Goal: Obtain resource: Download file/media

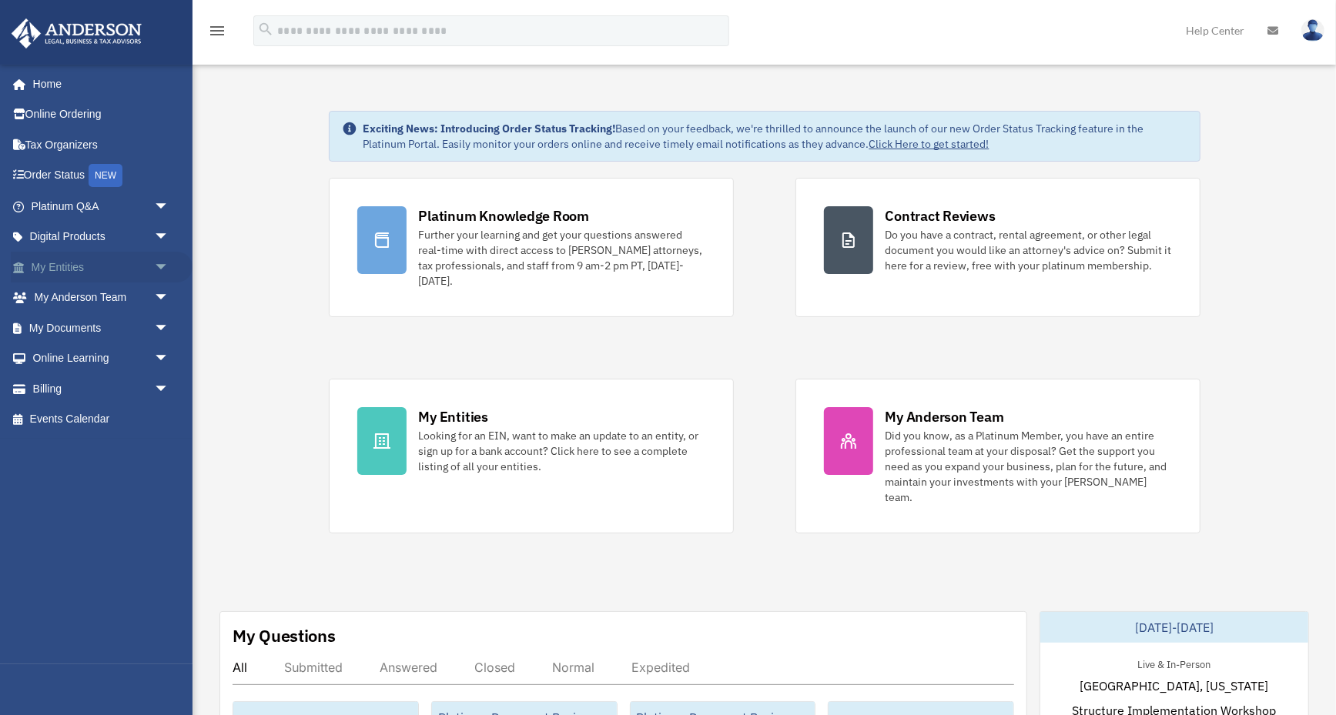
click at [161, 261] on span "arrow_drop_down" at bounding box center [169, 268] width 31 height 32
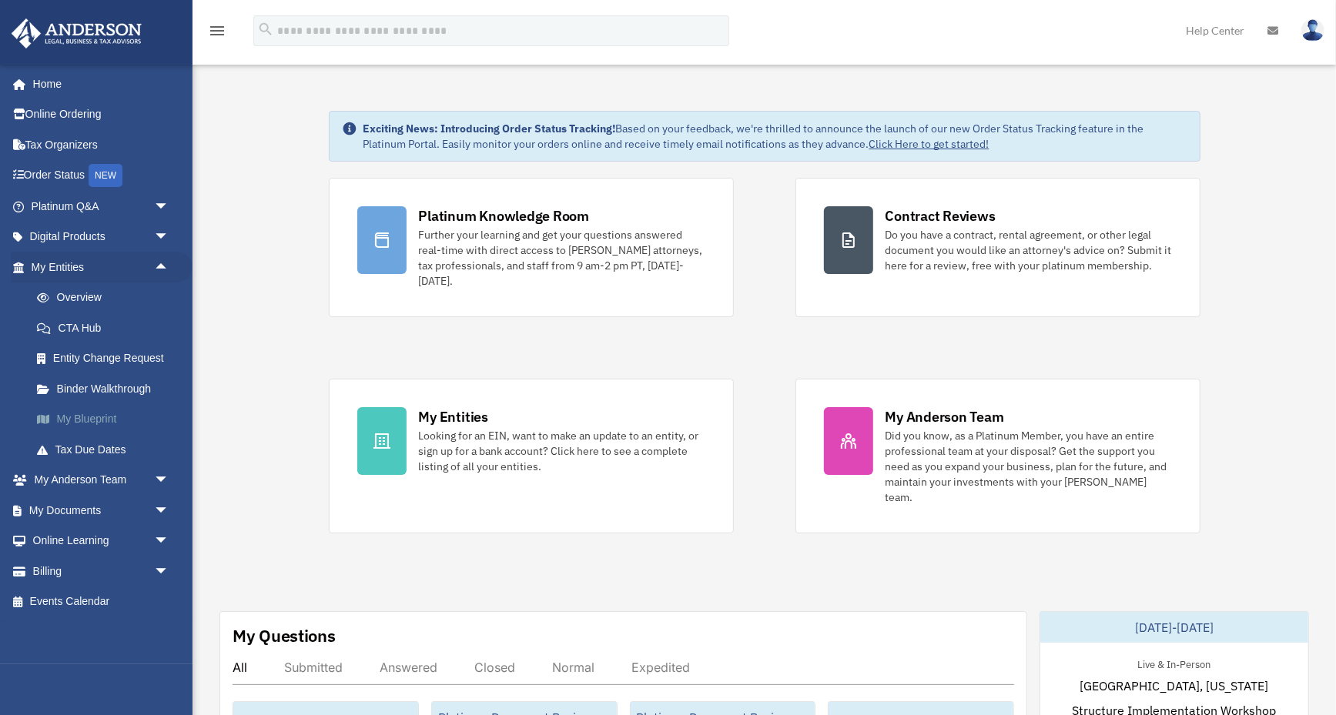
click at [103, 413] on link "My Blueprint" at bounding box center [107, 419] width 171 height 31
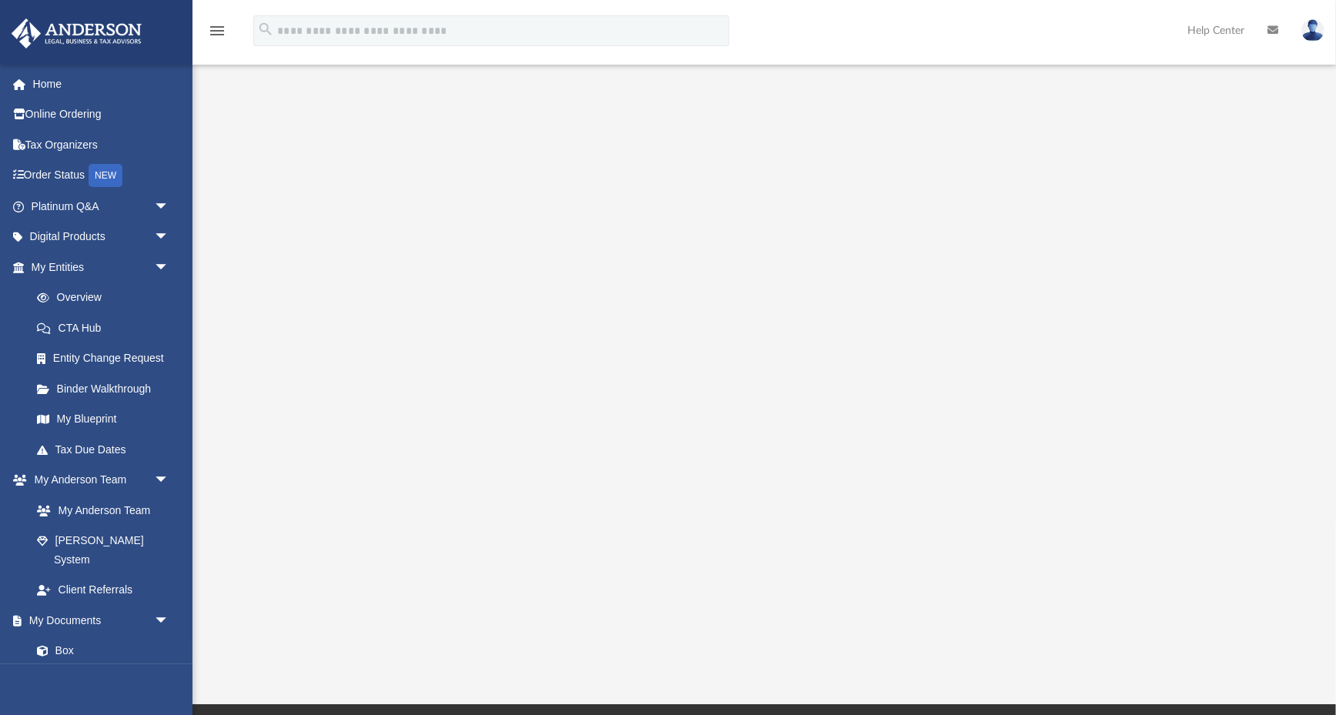
scroll to position [71, 0]
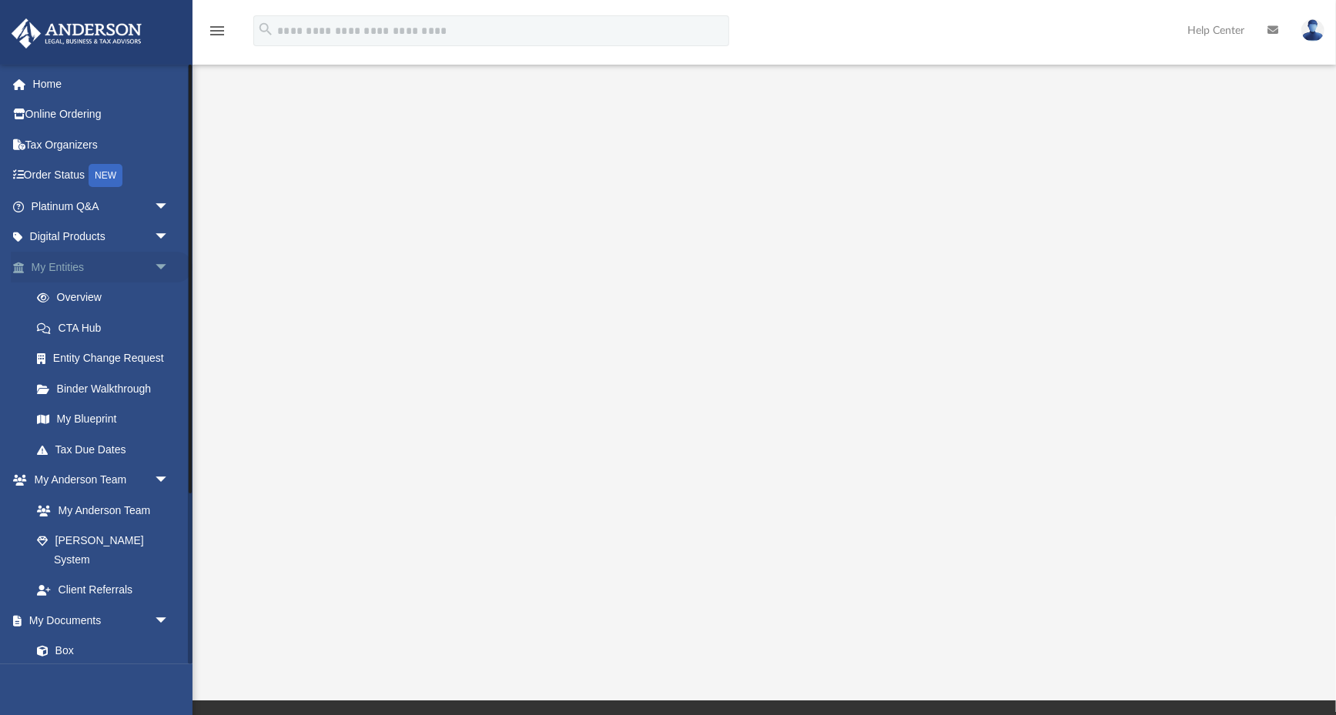
click at [61, 263] on link "My Entities arrow_drop_down" at bounding box center [102, 267] width 182 height 31
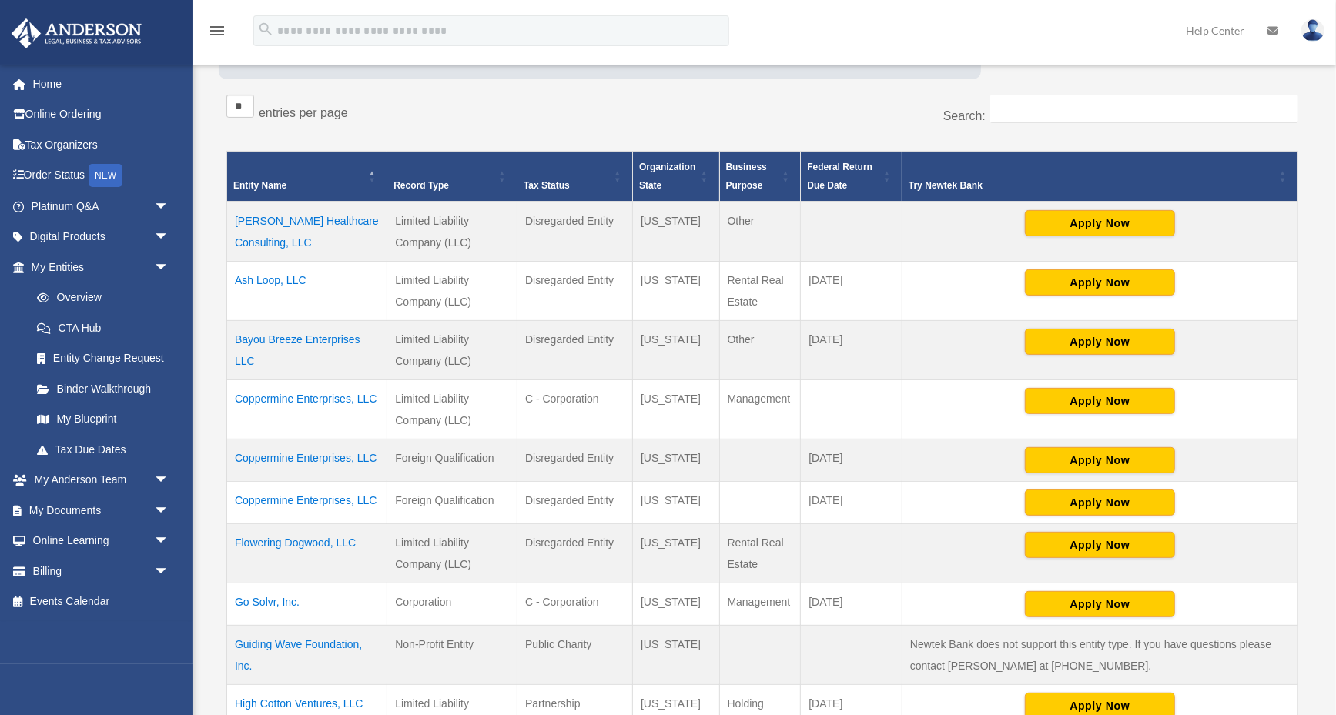
scroll to position [250, 0]
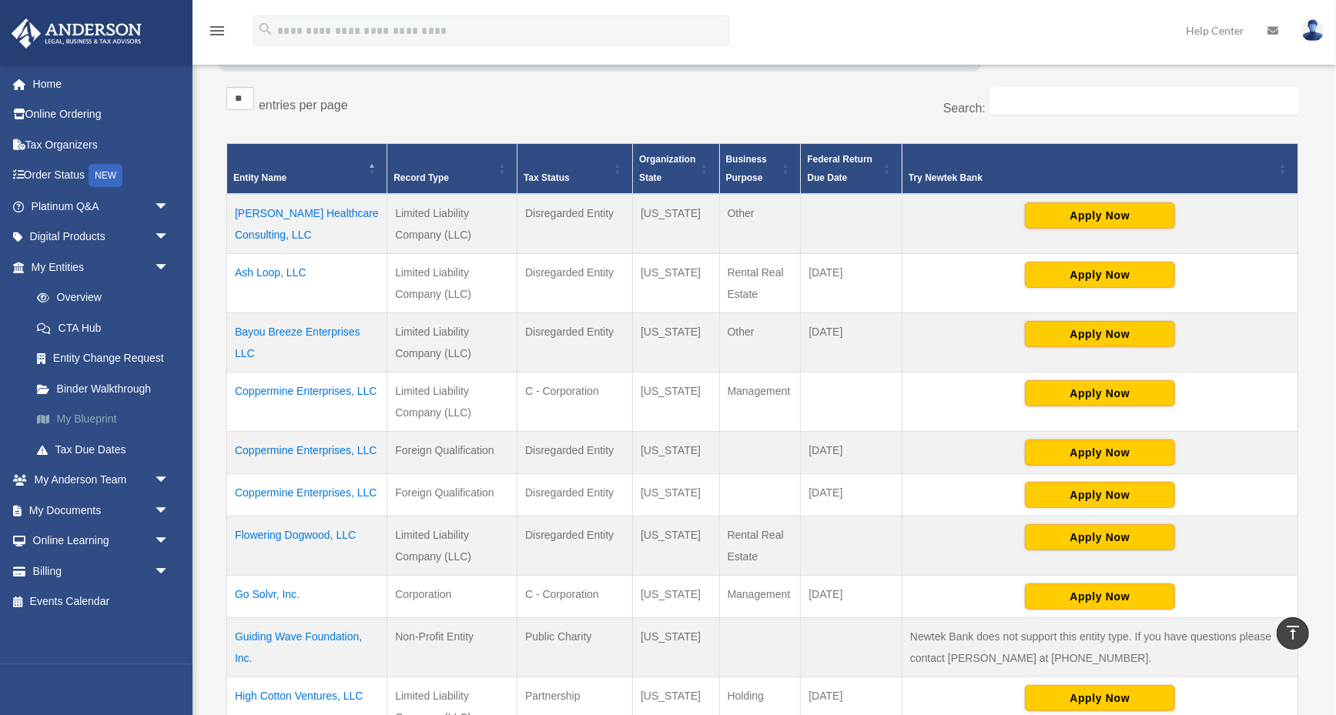
click at [95, 418] on link "My Blueprint" at bounding box center [107, 419] width 171 height 31
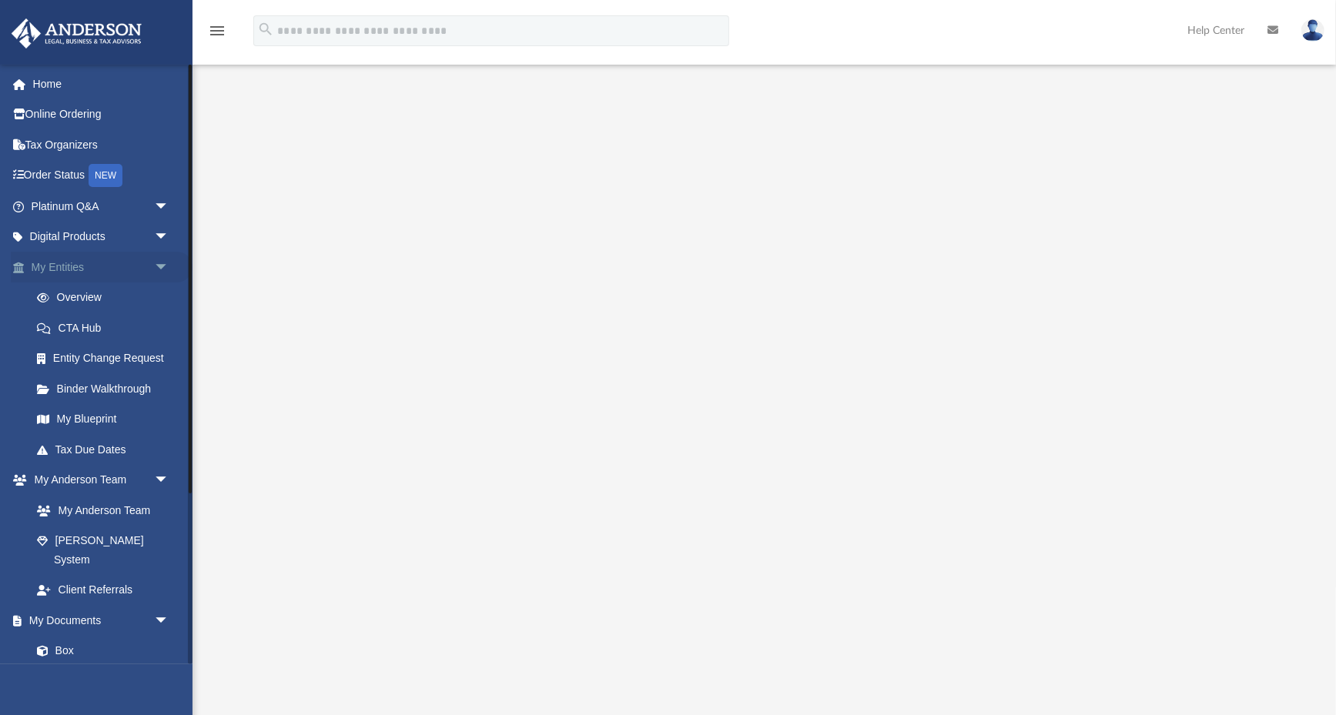
click at [67, 260] on link "My Entities arrow_drop_down" at bounding box center [102, 267] width 182 height 31
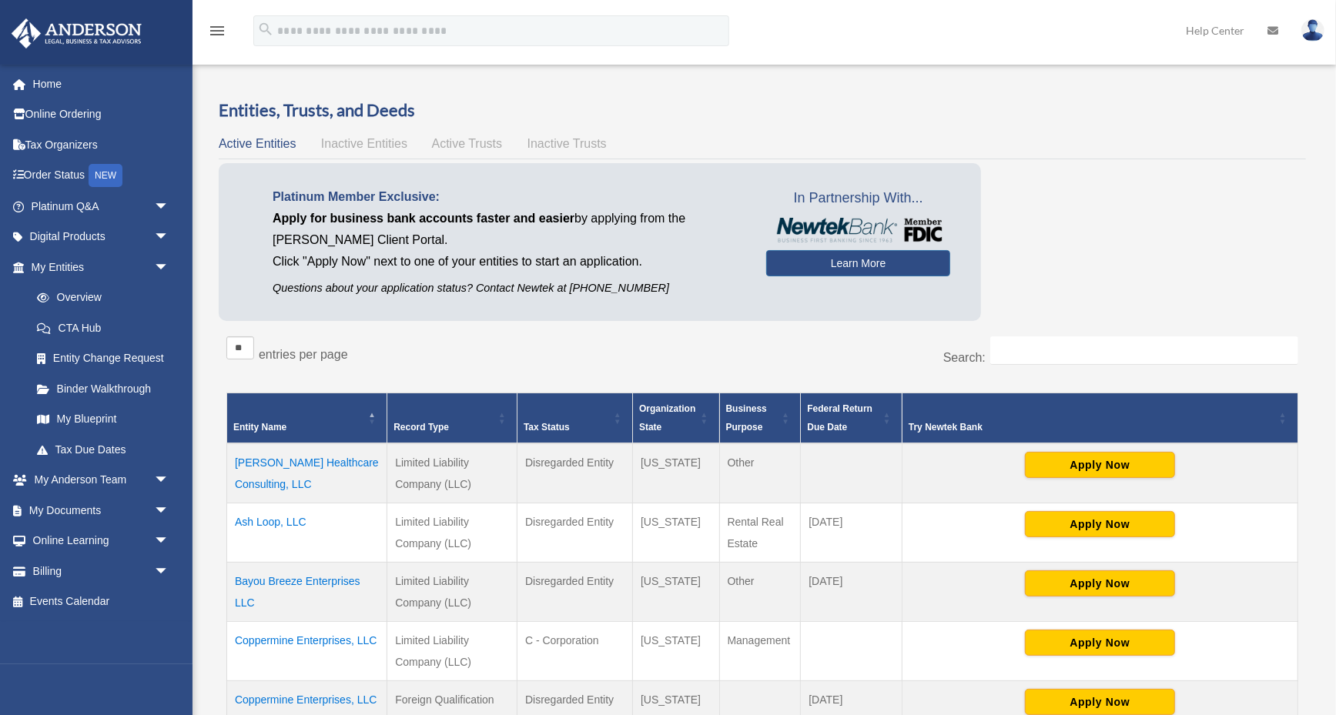
click at [1101, 129] on div "Entities, Trusts, and Deeds Active Entities Inactive Entities Active Trusts Ina…" at bounding box center [762, 577] width 1087 height 957
click at [33, 93] on link "Home" at bounding box center [102, 84] width 182 height 31
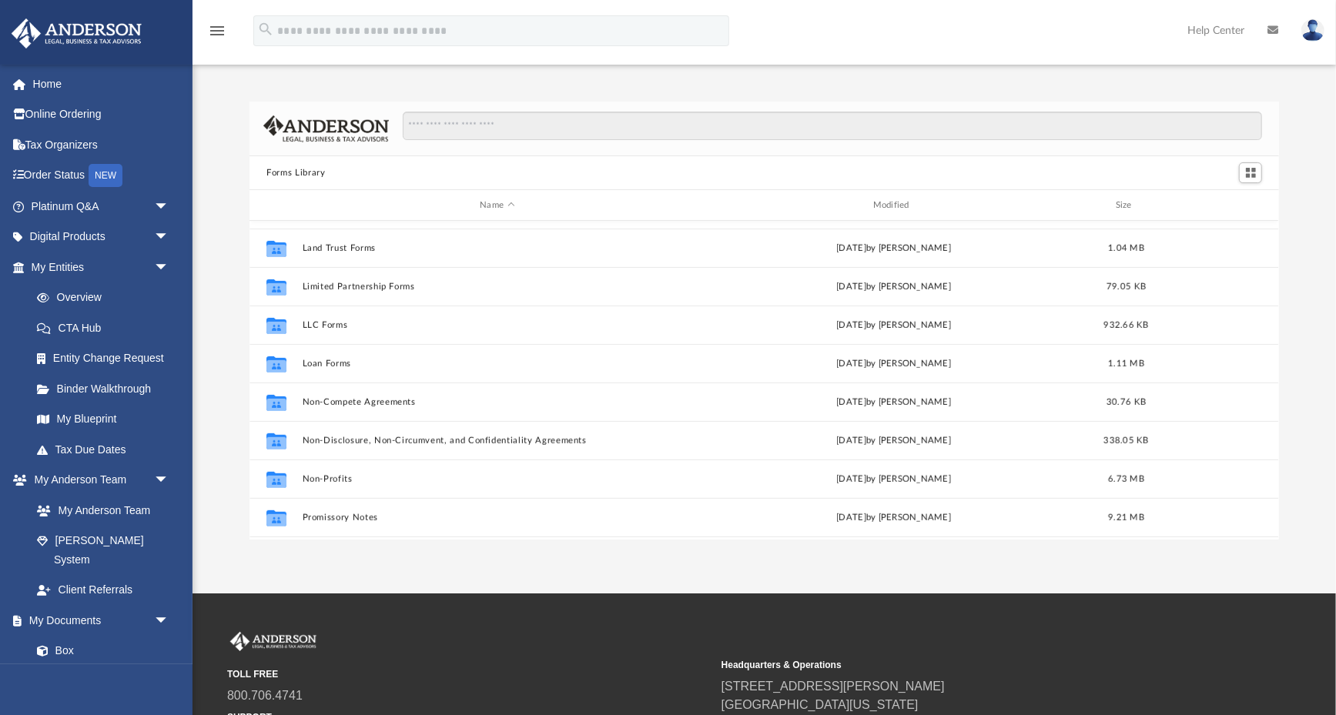
scroll to position [632, 0]
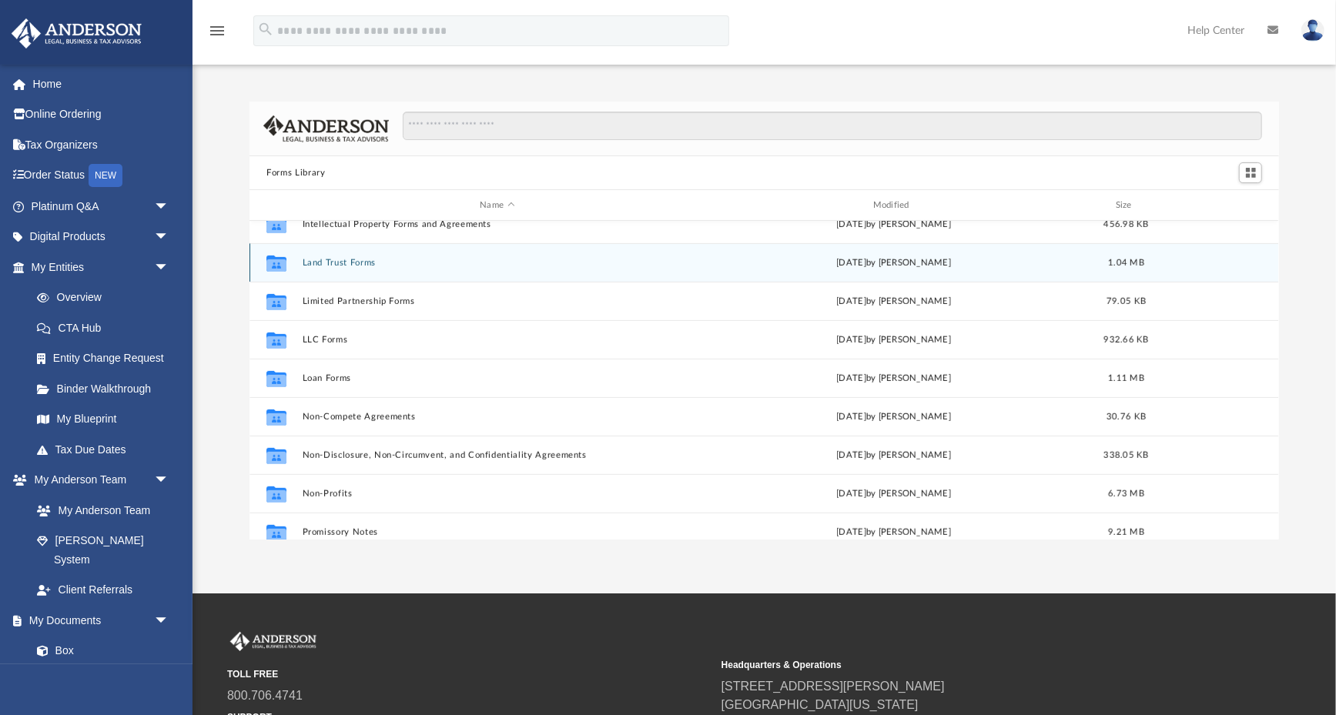
click at [351, 263] on button "Land Trust Forms" at bounding box center [498, 263] width 390 height 10
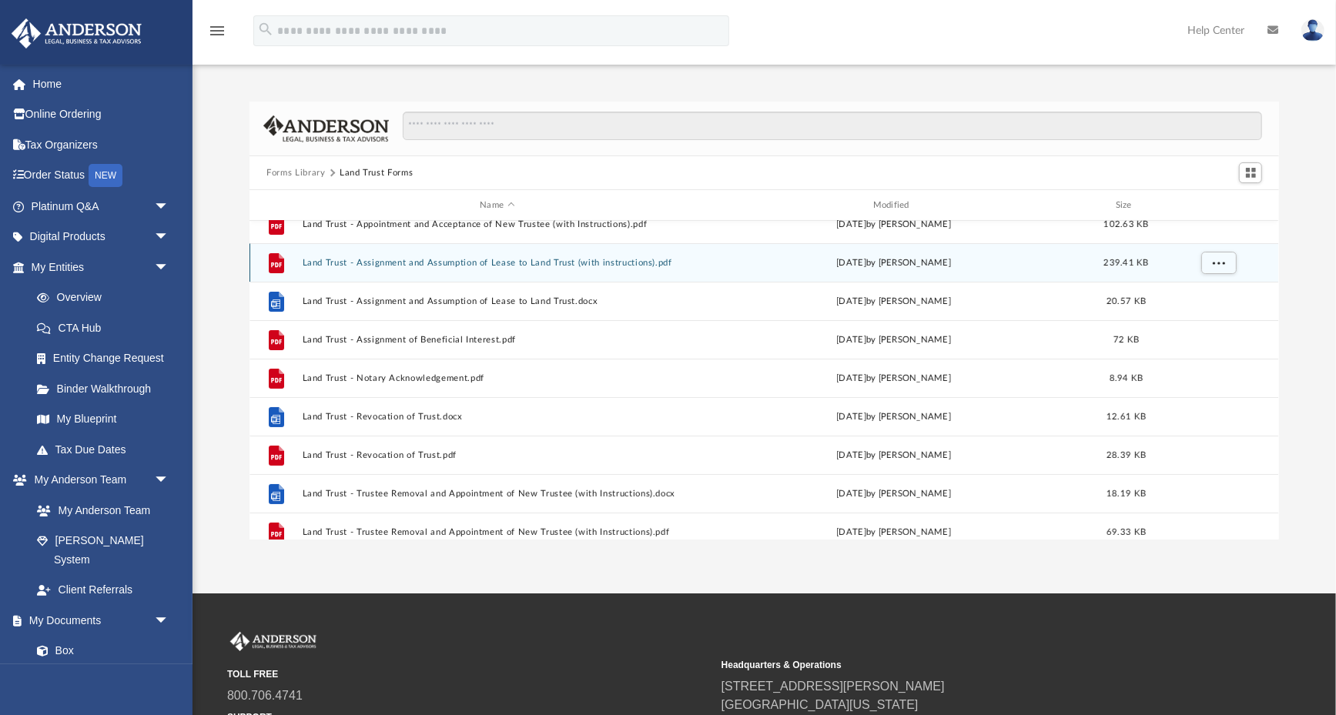
scroll to position [175, 0]
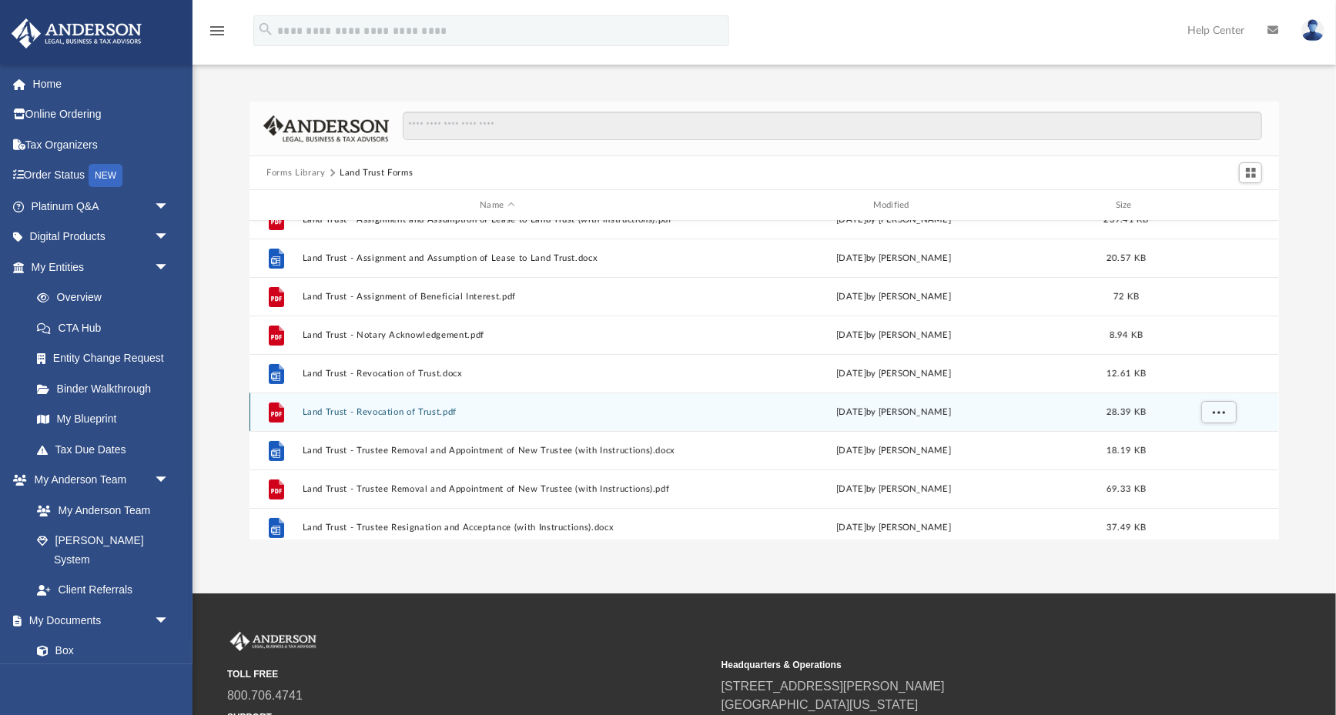
click at [407, 409] on button "Land Trust - Revocation of Trust.pdf" at bounding box center [498, 412] width 390 height 10
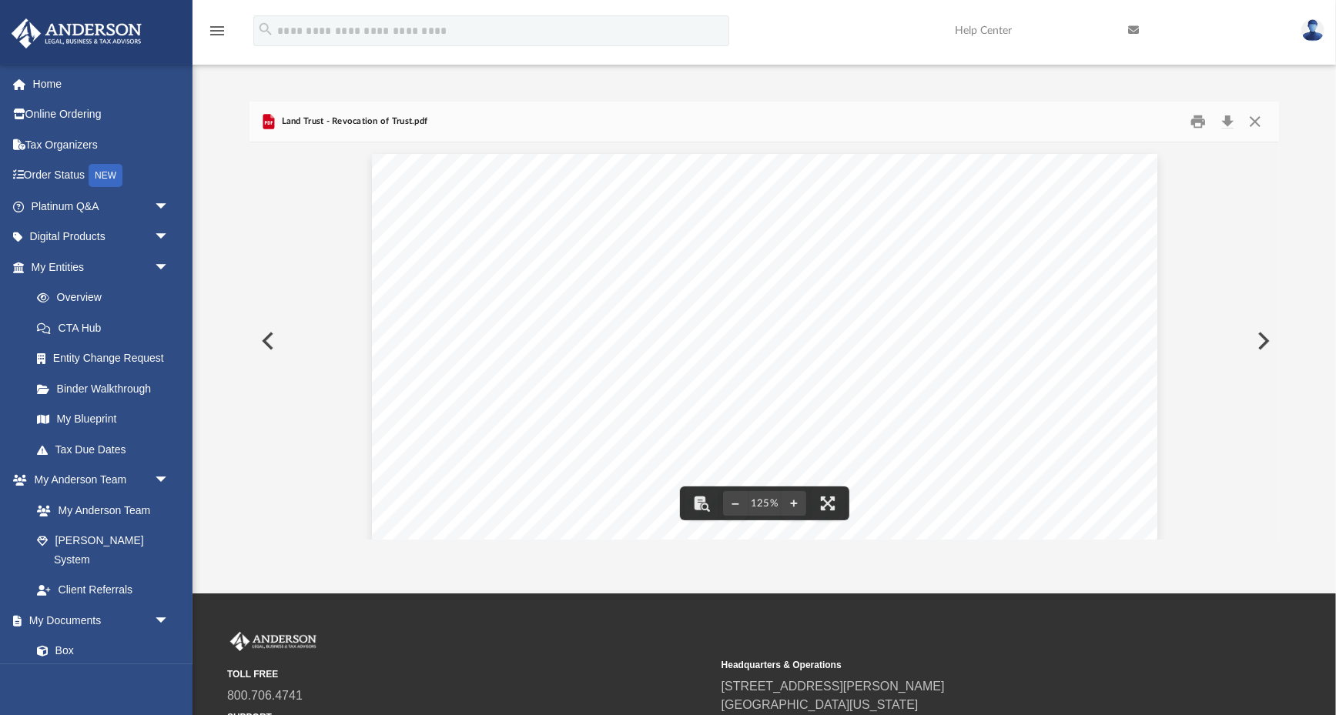
scroll to position [0, 0]
click at [1228, 117] on button "Download" at bounding box center [1228, 122] width 28 height 24
click at [1255, 116] on button "Close" at bounding box center [1255, 122] width 28 height 24
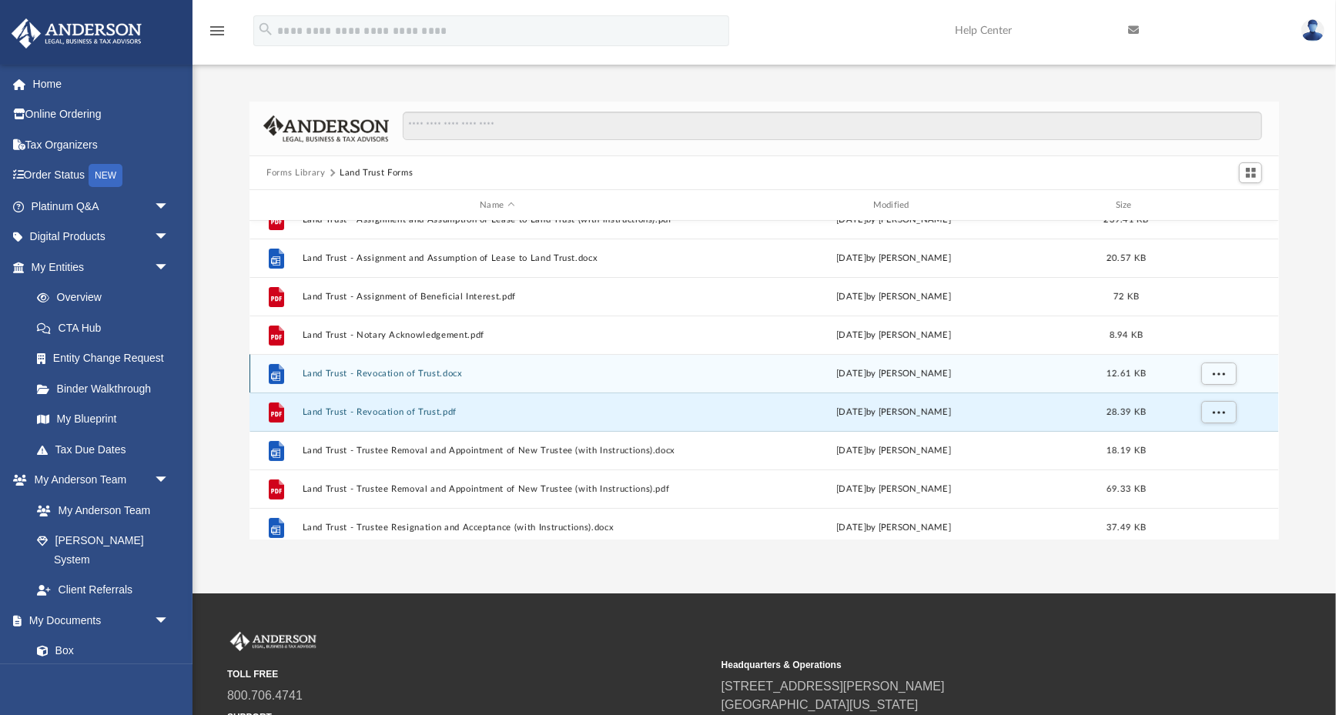
click at [398, 369] on button "Land Trust - Revocation of Trust.docx" at bounding box center [498, 374] width 390 height 10
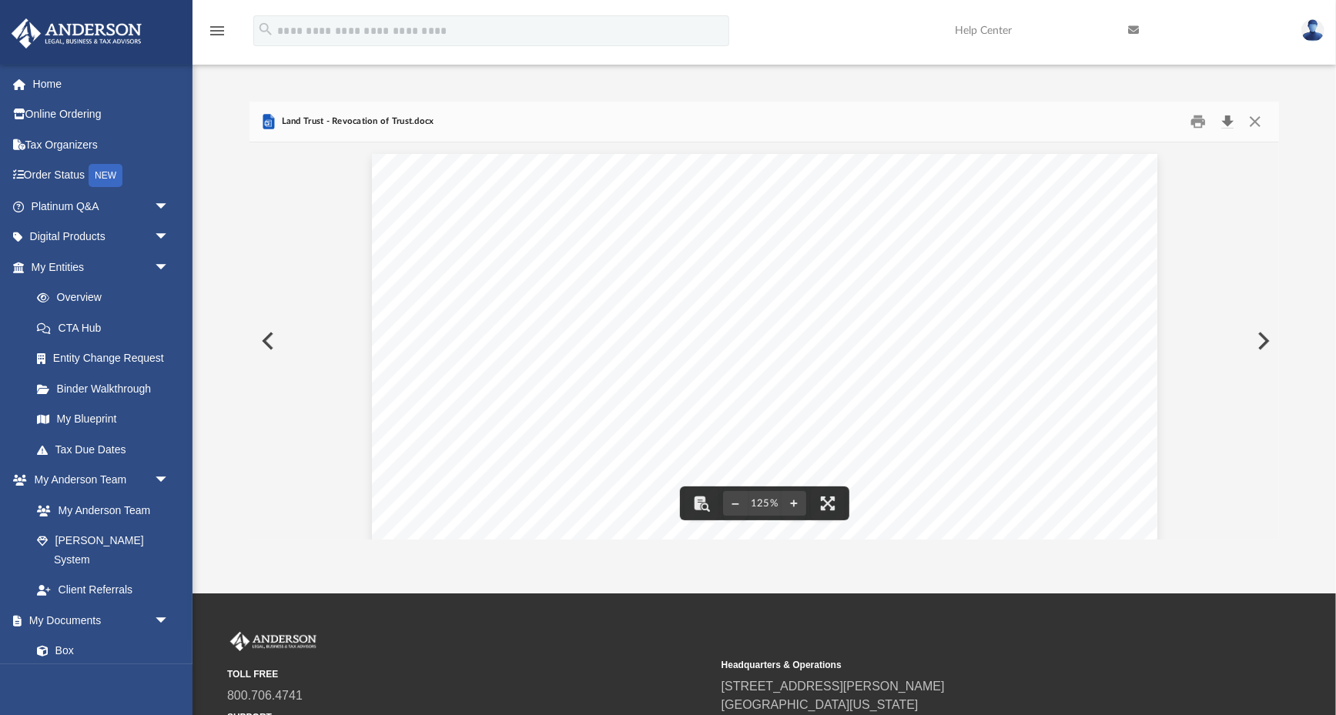
click at [1226, 122] on button "Download" at bounding box center [1228, 122] width 28 height 24
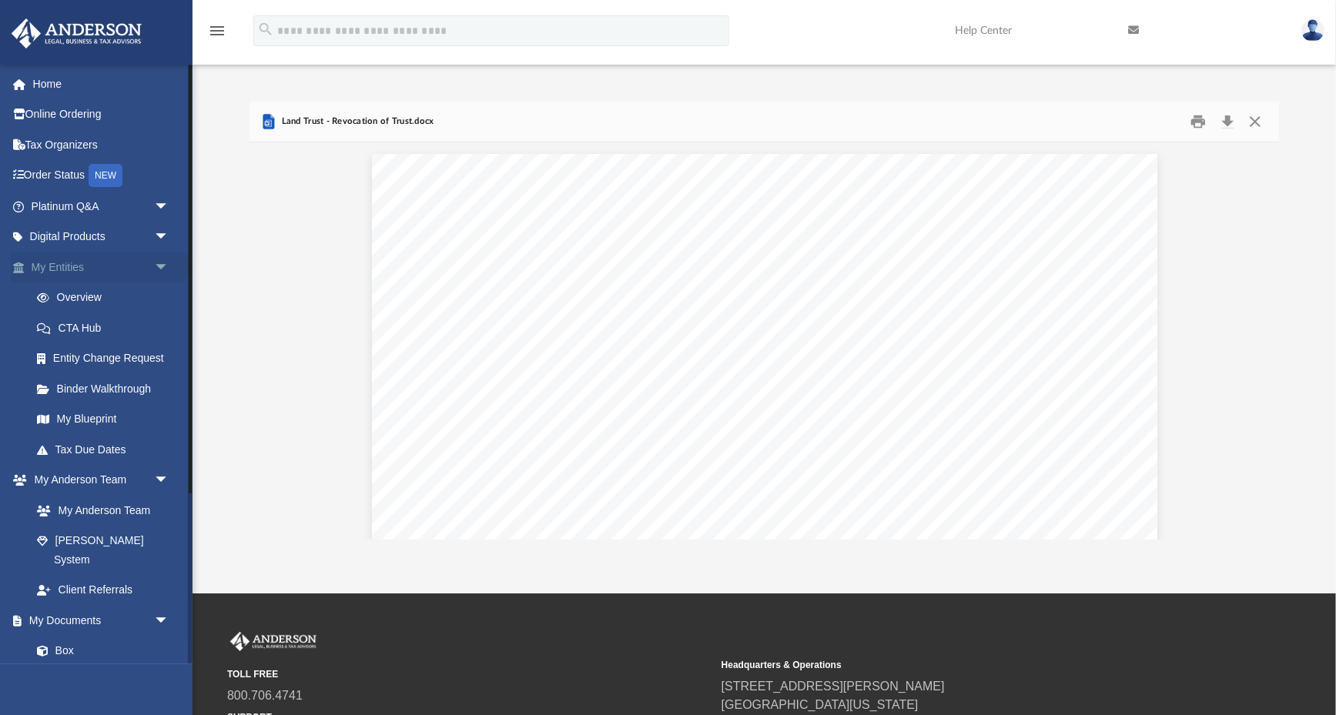
click at [63, 259] on link "My Entities arrow_drop_down" at bounding box center [102, 267] width 182 height 31
click at [61, 636] on link "Box" at bounding box center [107, 651] width 171 height 31
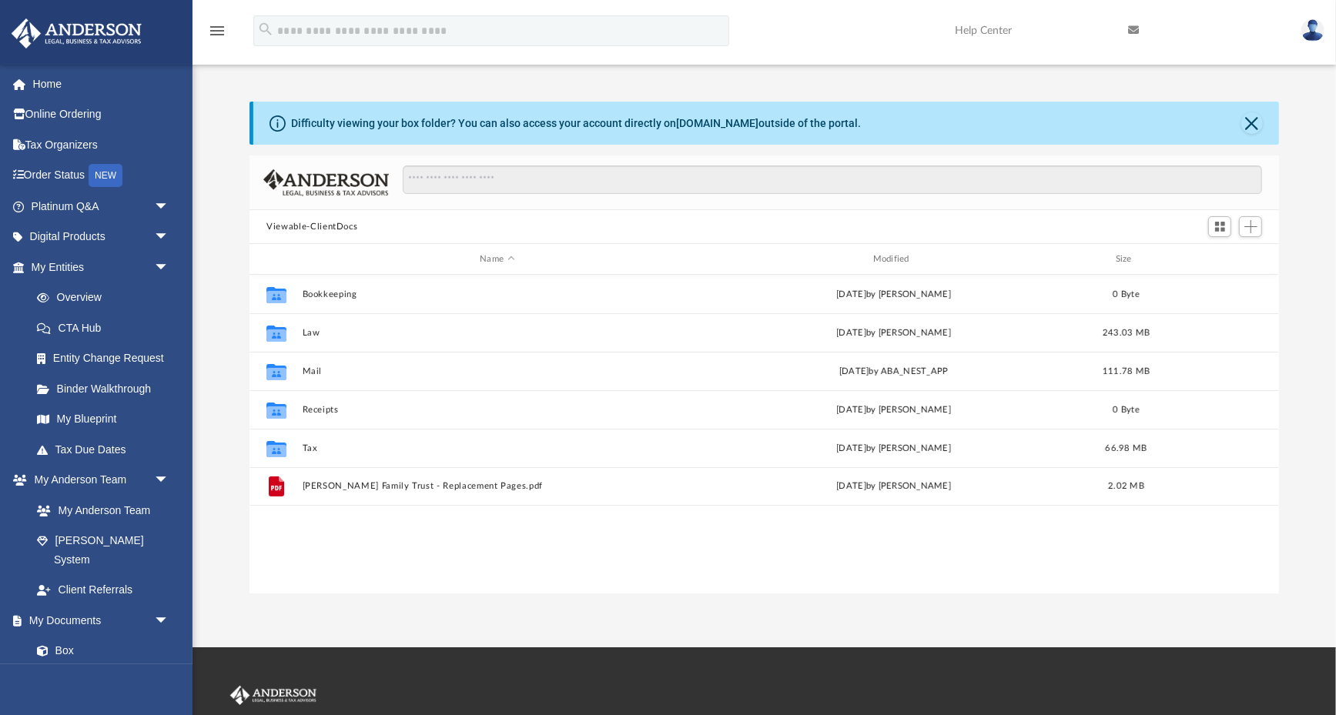
scroll to position [350, 1030]
click at [219, 203] on div "Difficulty viewing your box folder? You can also access your account directly o…" at bounding box center [765, 348] width 1144 height 492
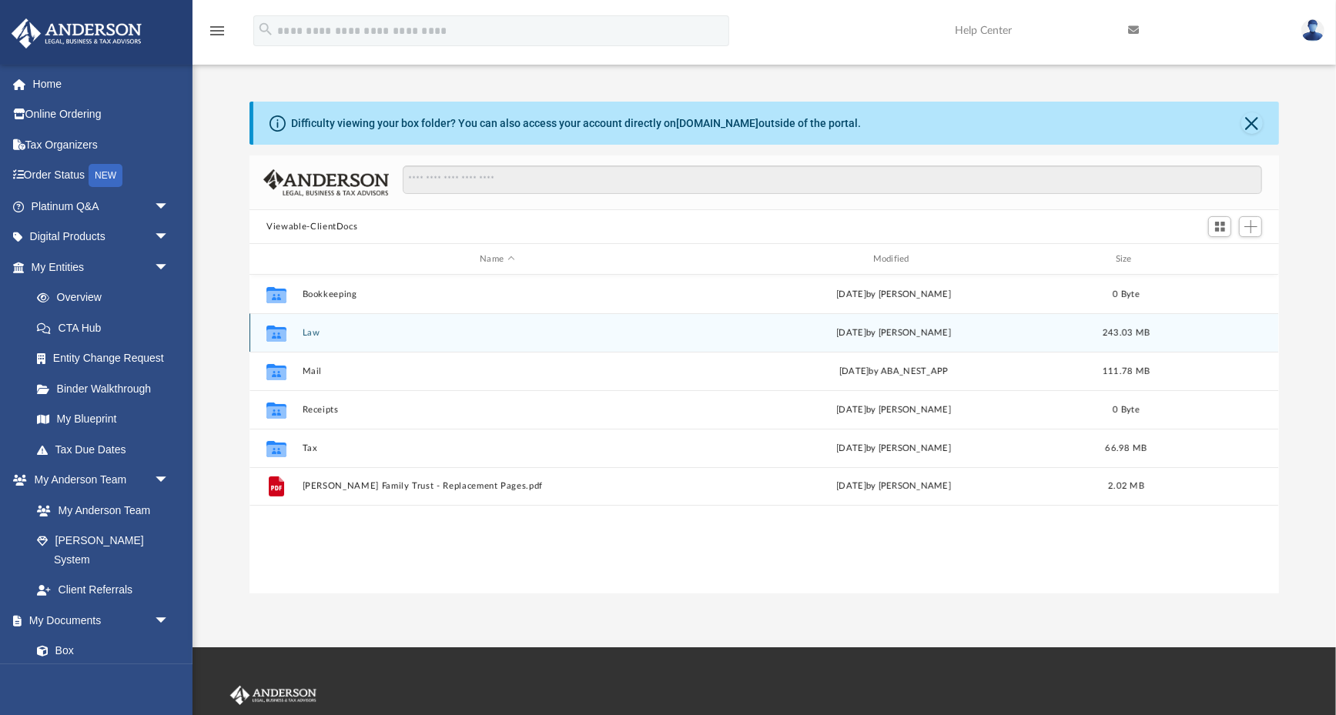
click at [319, 330] on button "Law" at bounding box center [498, 333] width 390 height 10
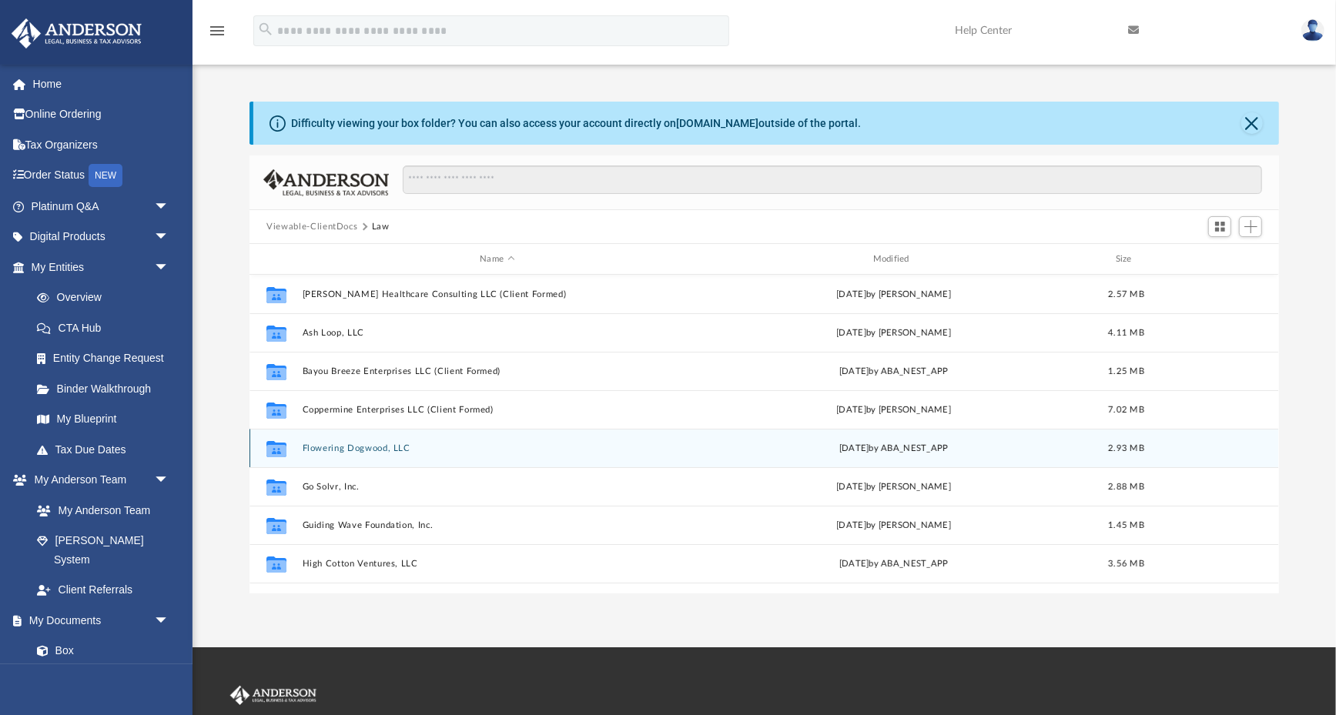
click at [350, 446] on button "Flowering Dogwood, LLC" at bounding box center [498, 449] width 390 height 10
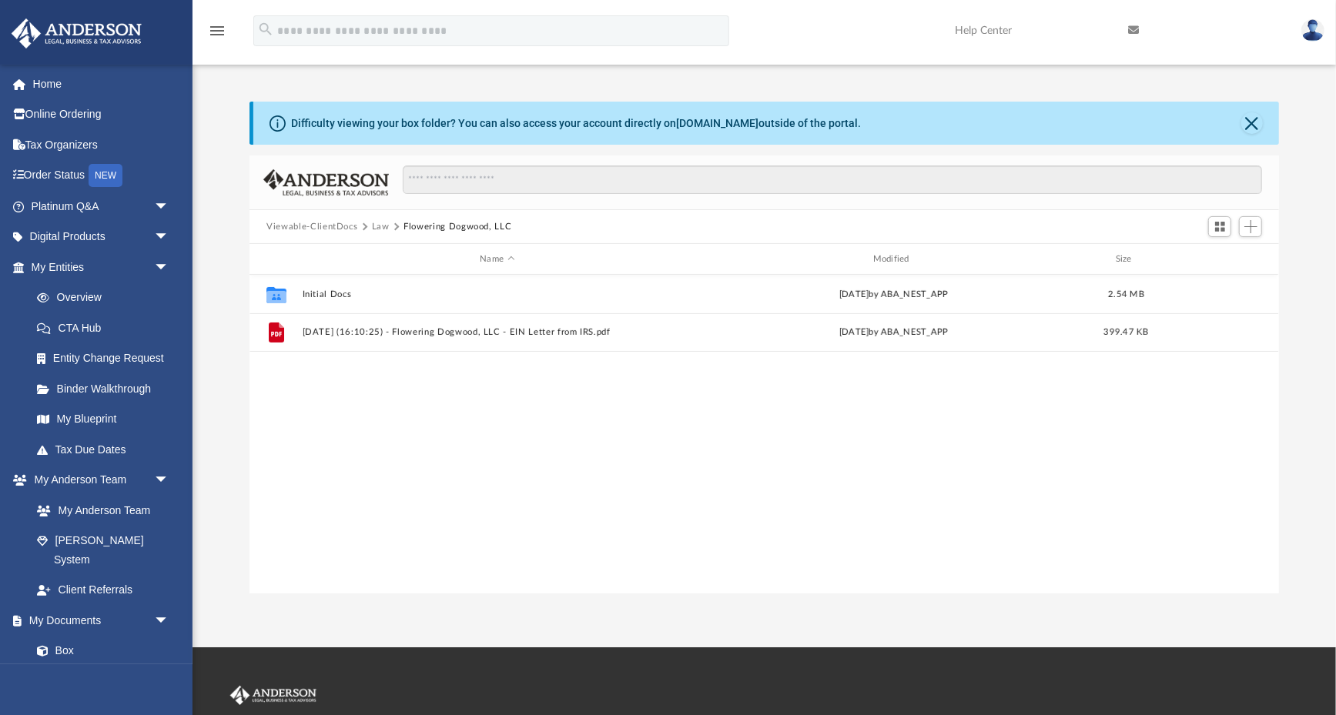
click at [377, 226] on button "Law" at bounding box center [381, 227] width 18 height 14
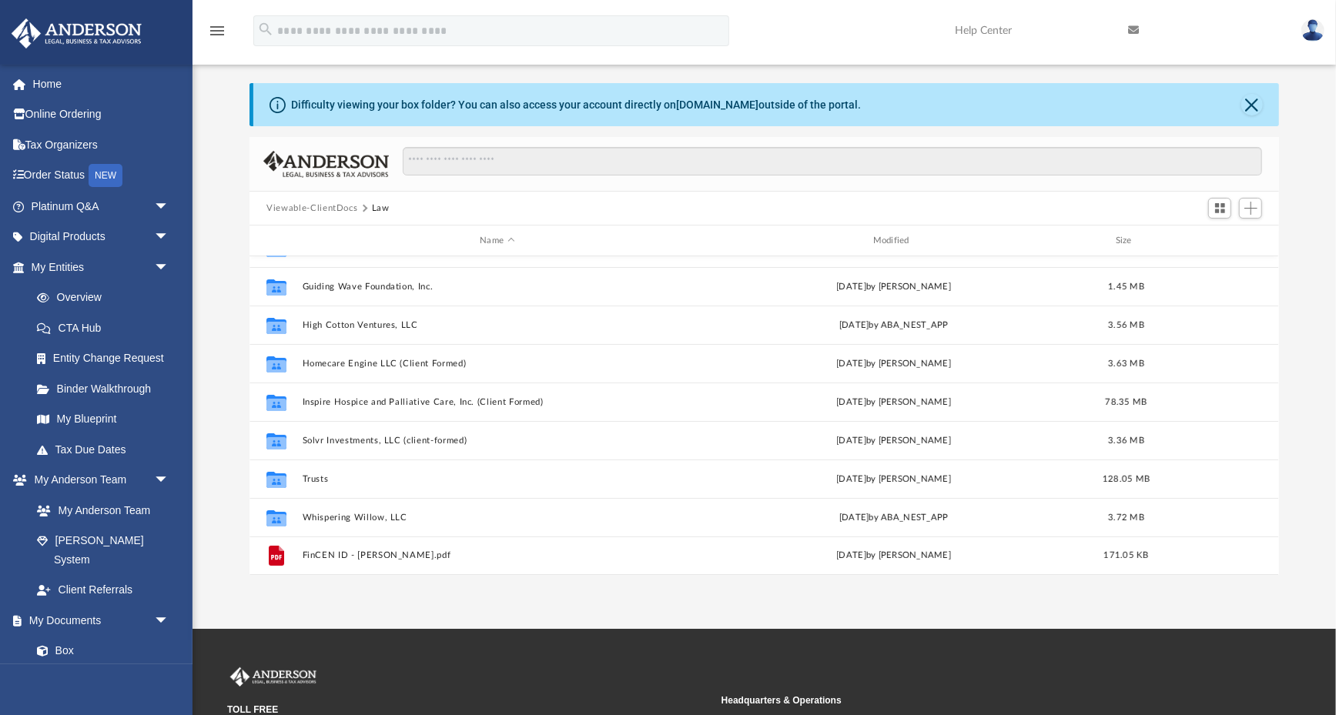
scroll to position [219, 0]
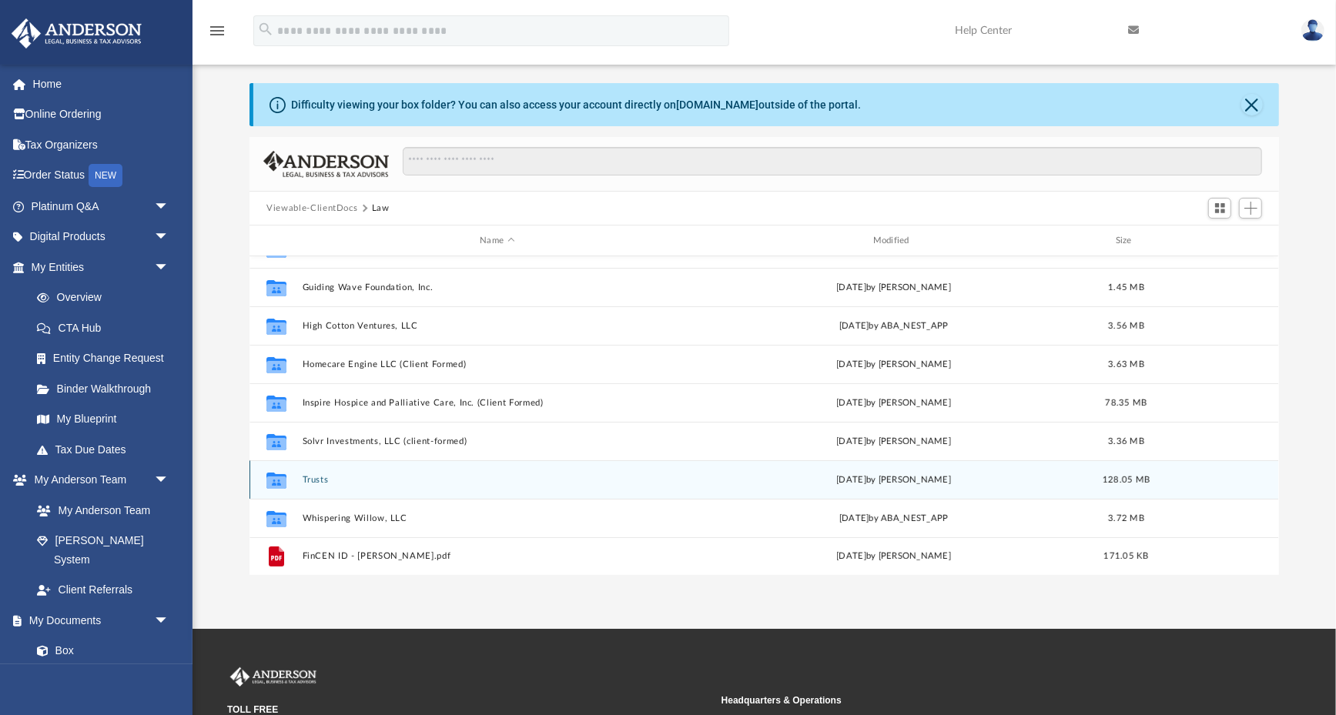
click at [317, 476] on button "Trusts" at bounding box center [498, 480] width 390 height 10
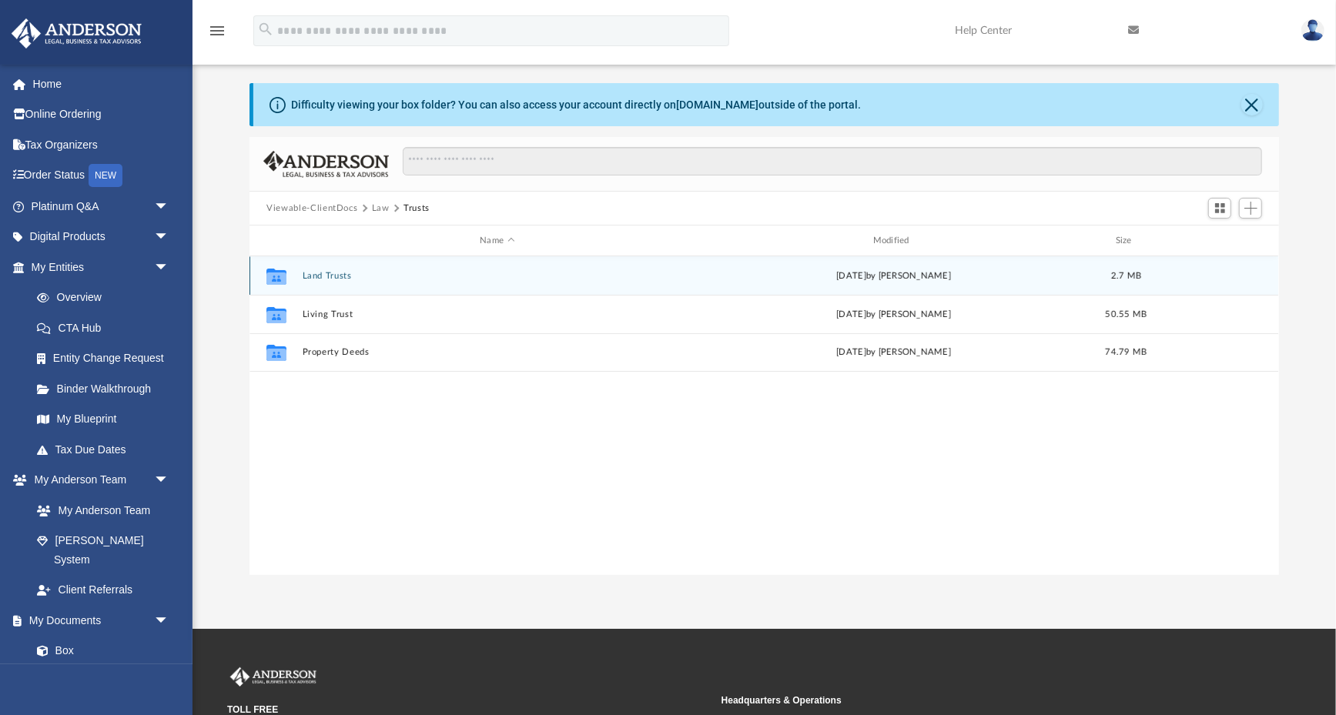
scroll to position [0, 0]
click at [333, 275] on button "Land Trusts" at bounding box center [498, 276] width 390 height 10
click at [419, 275] on button "Land Trust - Flowering Dogwood Trust" at bounding box center [498, 276] width 390 height 10
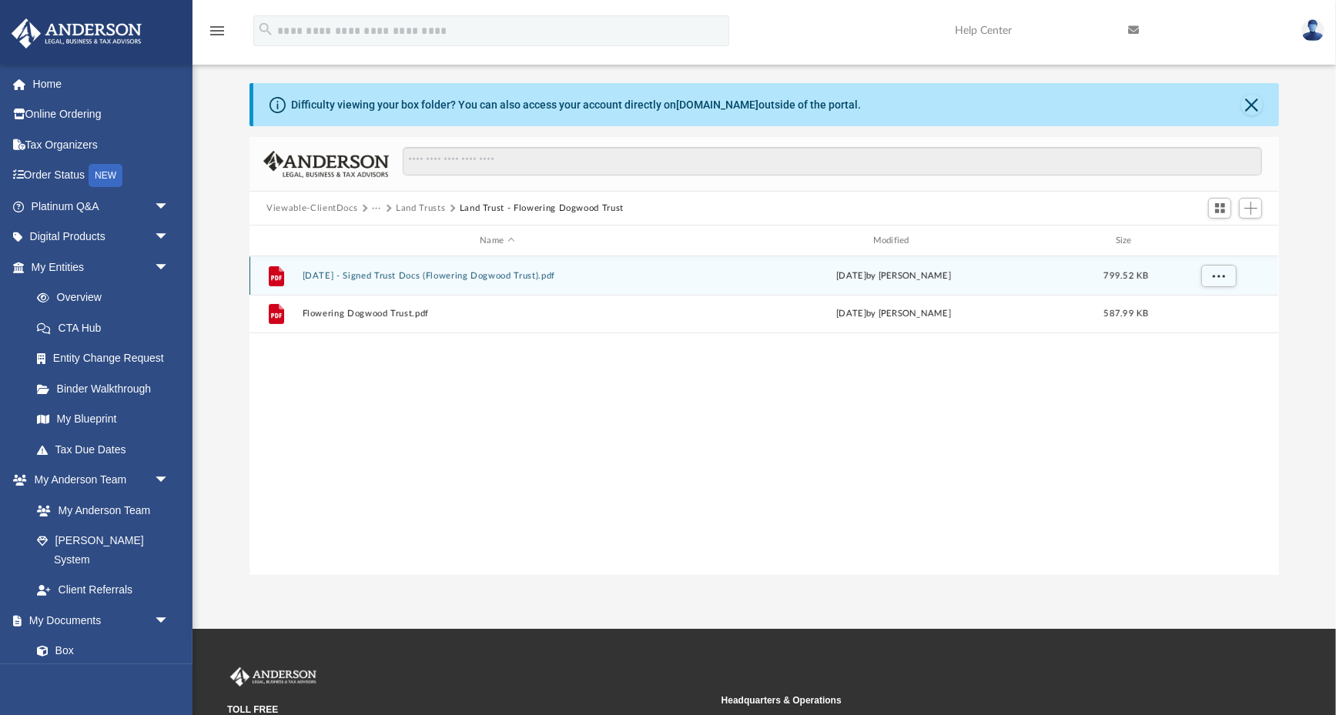
click at [450, 271] on button "2025.03.04 - Signed Trust Docs (Flowering Dogwood Trust).pdf" at bounding box center [498, 276] width 390 height 10
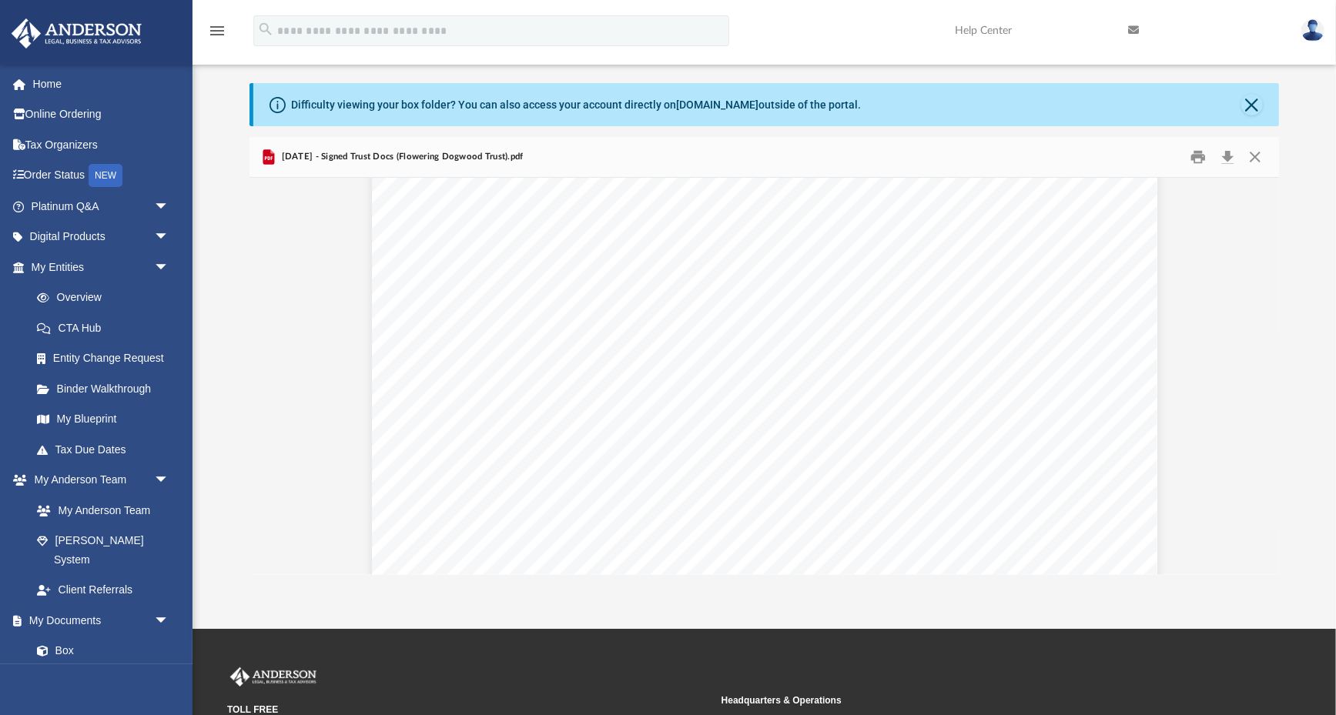
scroll to position [4274, 0]
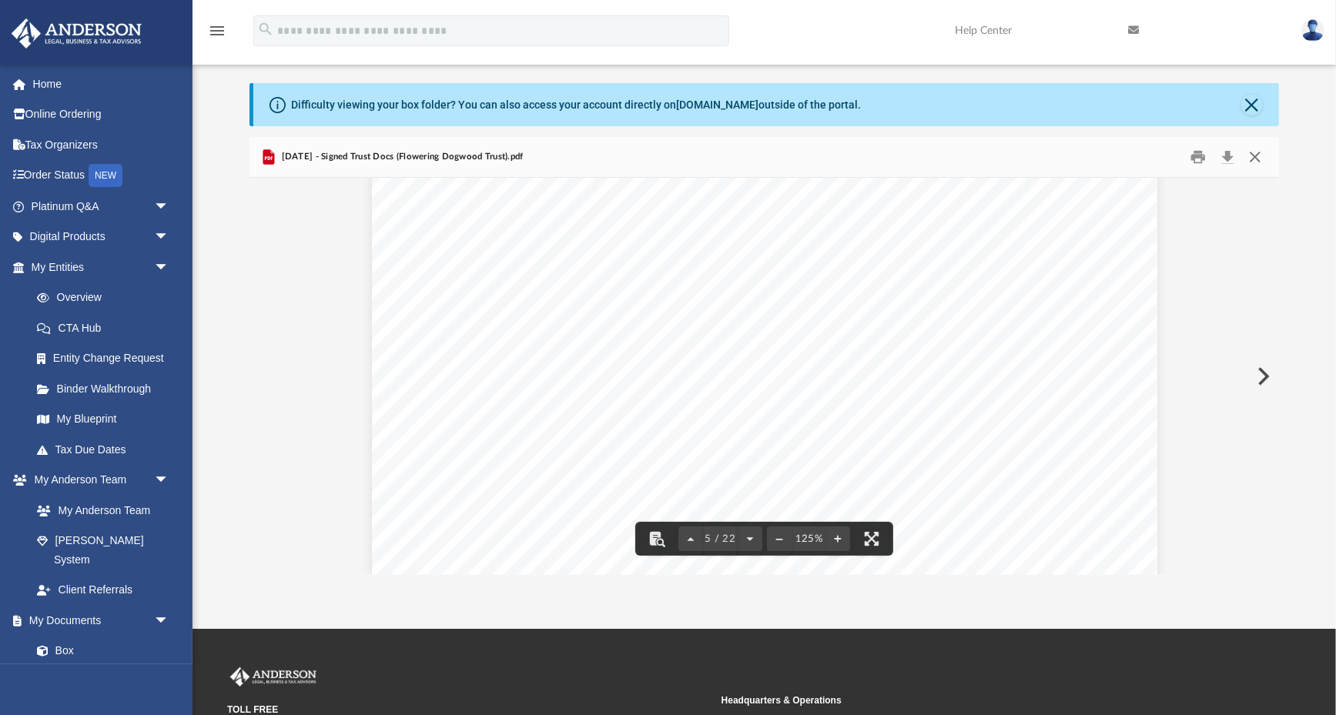
click at [1261, 159] on button "Close" at bounding box center [1255, 158] width 28 height 24
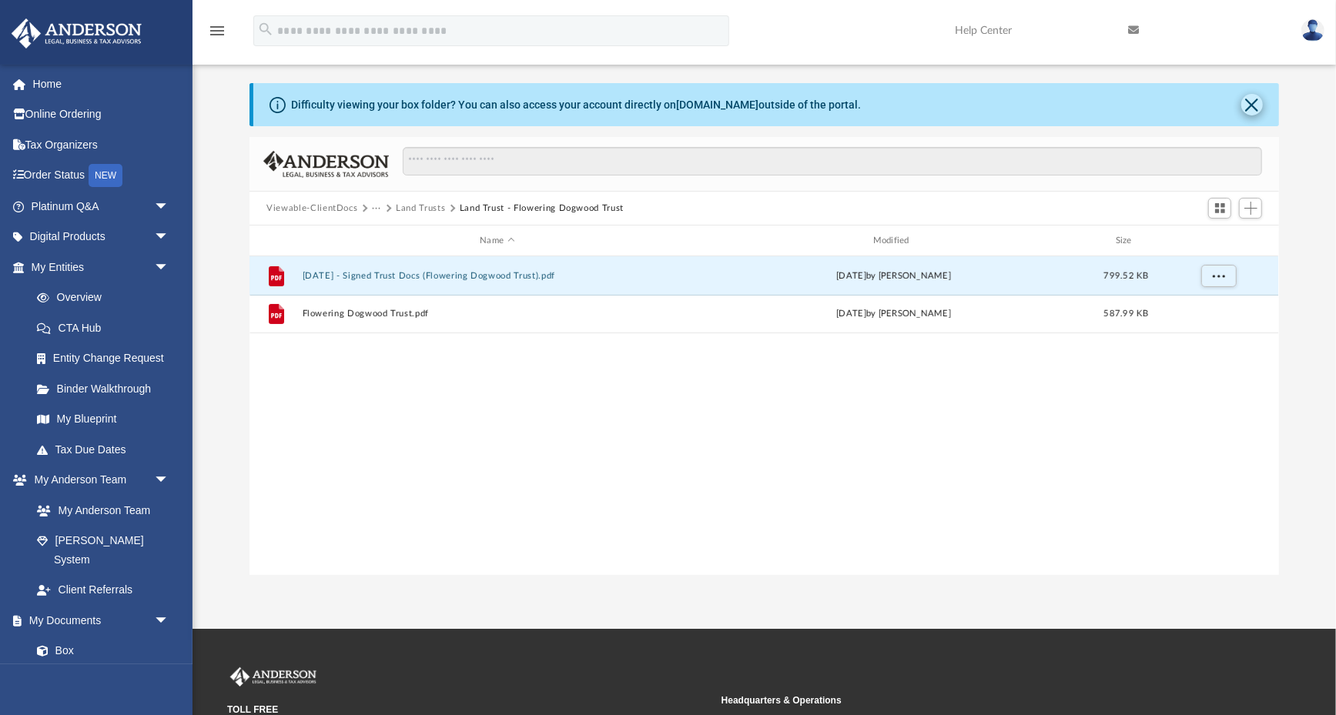
click at [1250, 102] on button "Close" at bounding box center [1252, 105] width 22 height 22
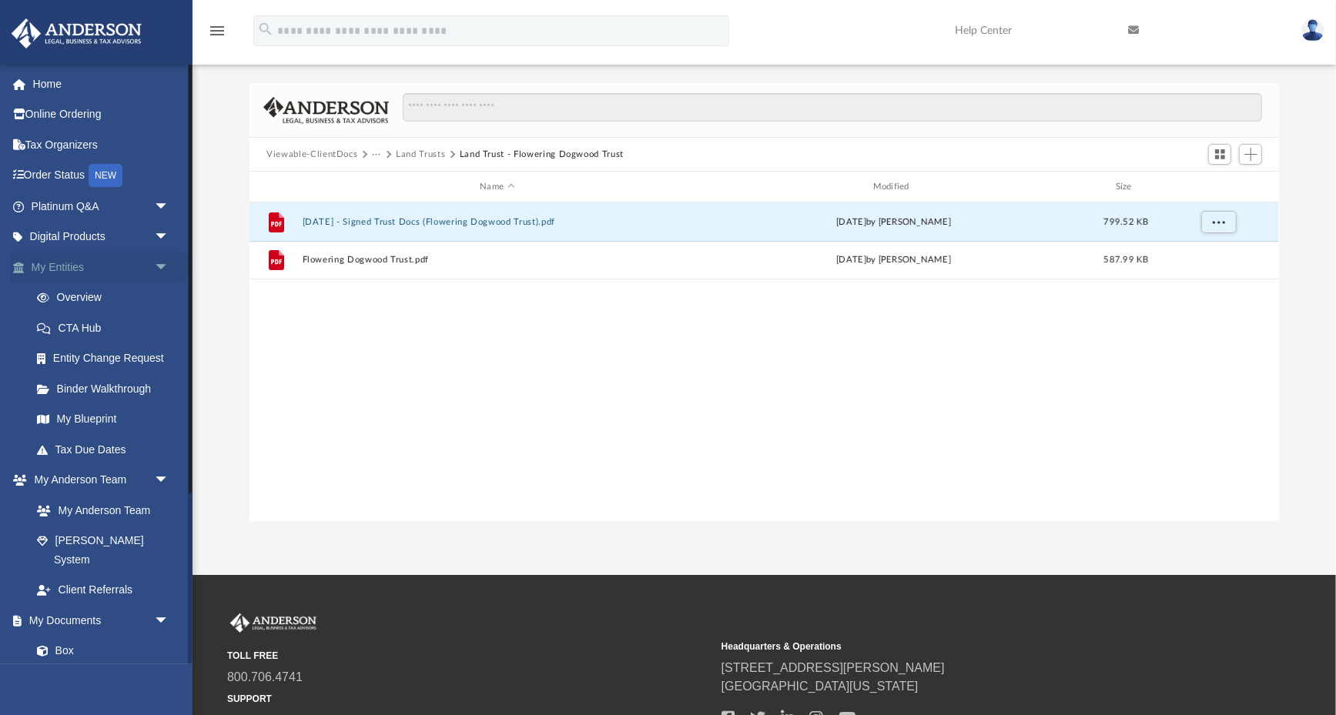
click at [52, 261] on link "My Entities arrow_drop_down" at bounding box center [102, 267] width 182 height 31
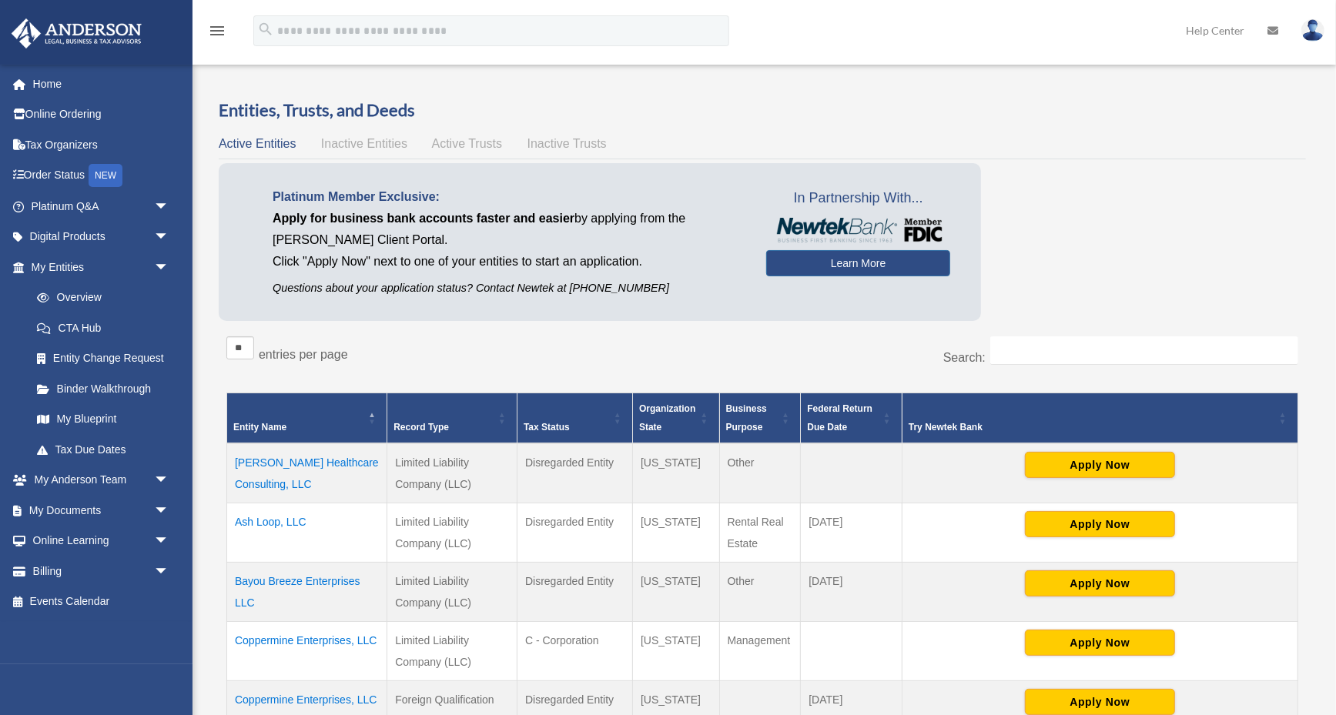
click at [198, 302] on div "Entities, Trusts, and Deeds Active Entities Inactive Entities Active Trusts Ina…" at bounding box center [762, 577] width 1132 height 957
click at [42, 72] on link "Home" at bounding box center [102, 84] width 182 height 31
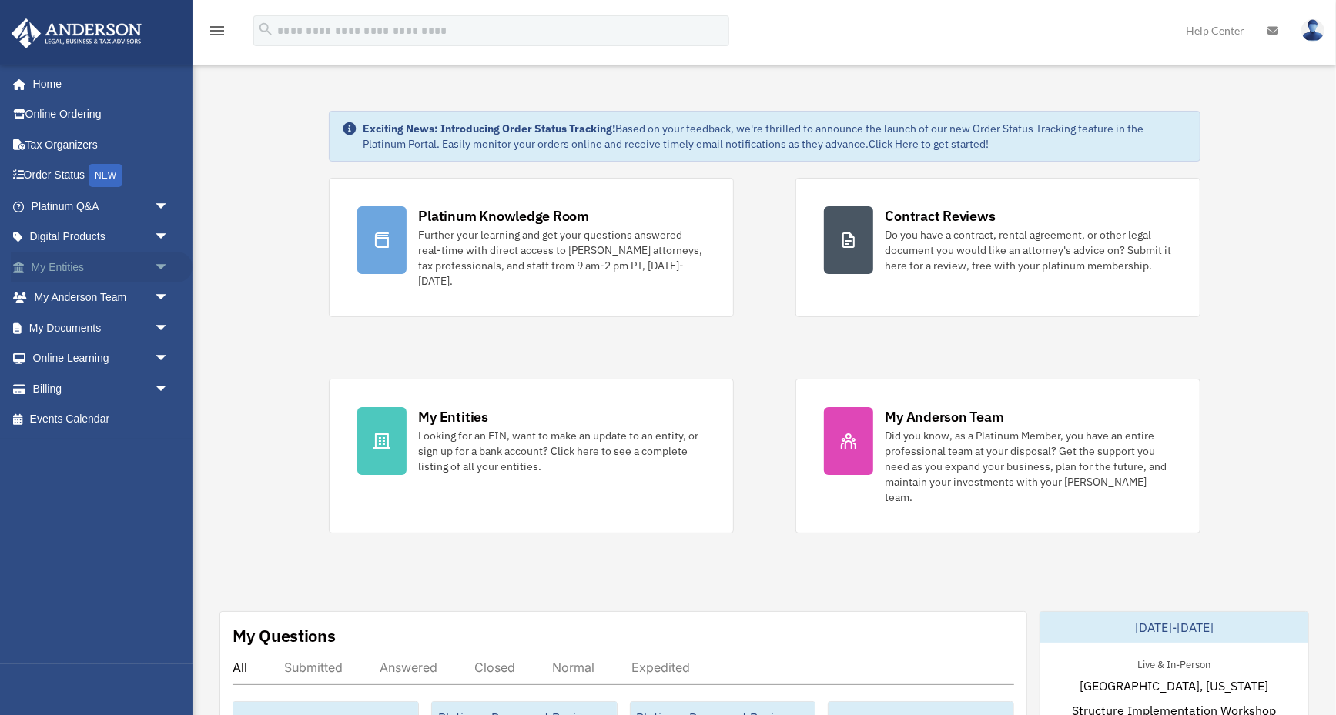
click at [63, 255] on link "My Entities arrow_drop_down" at bounding box center [102, 267] width 182 height 31
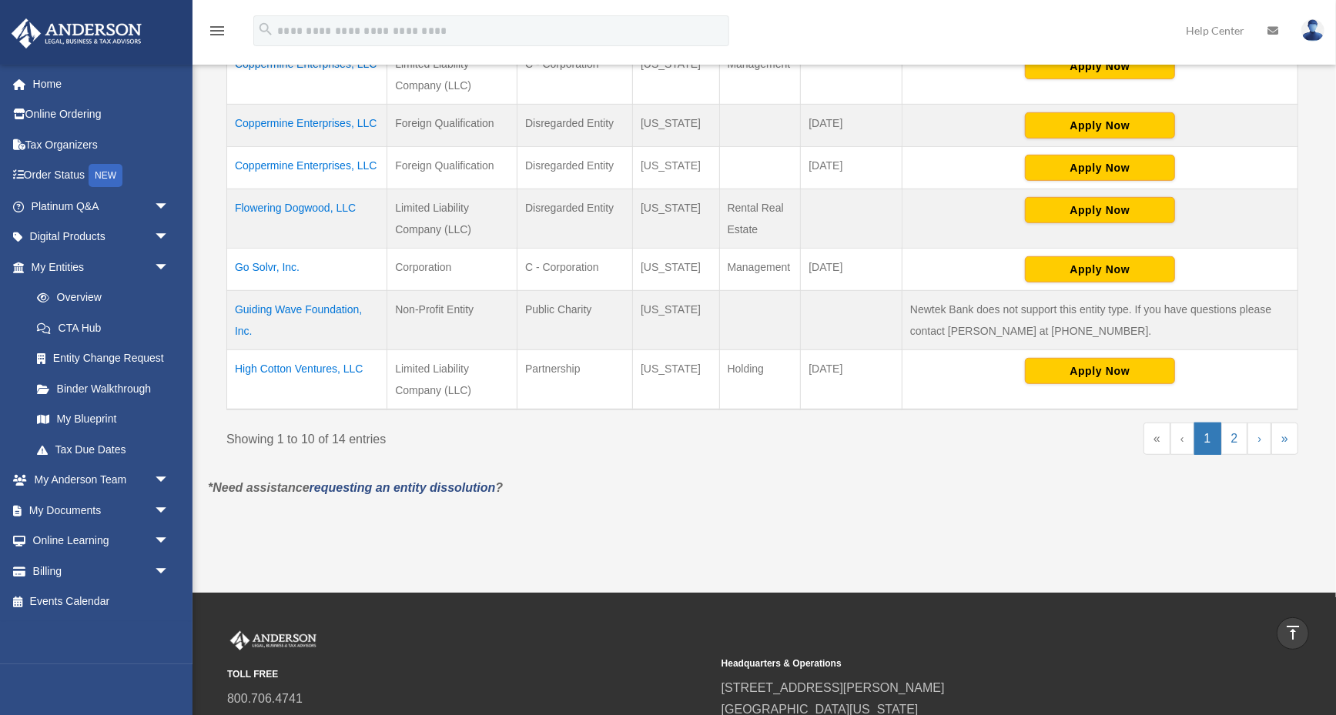
scroll to position [576, 0]
click at [1230, 424] on link "2" at bounding box center [1234, 440] width 27 height 32
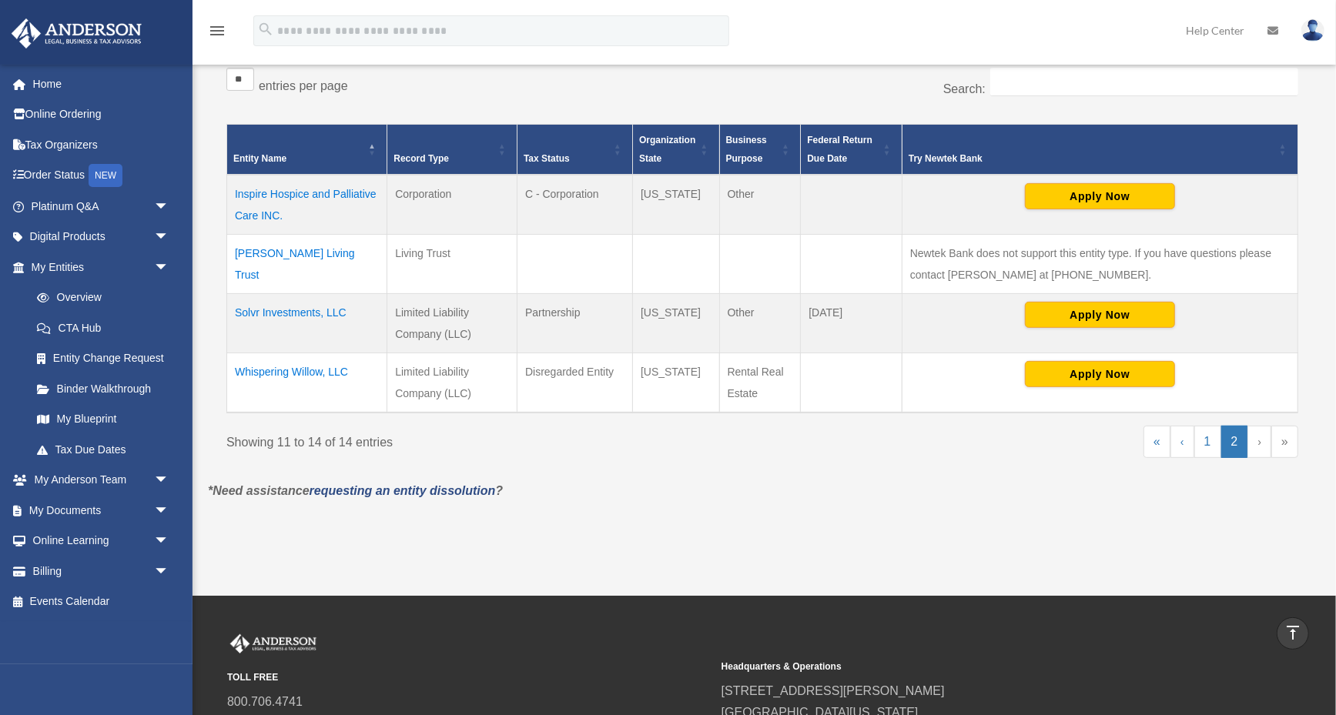
scroll to position [269, 0]
click at [451, 382] on td "Limited Liability Company (LLC)" at bounding box center [452, 383] width 130 height 60
click at [455, 353] on td "Limited Liability Company (LLC)" at bounding box center [452, 383] width 130 height 60
click at [1208, 433] on link "1" at bounding box center [1207, 442] width 27 height 32
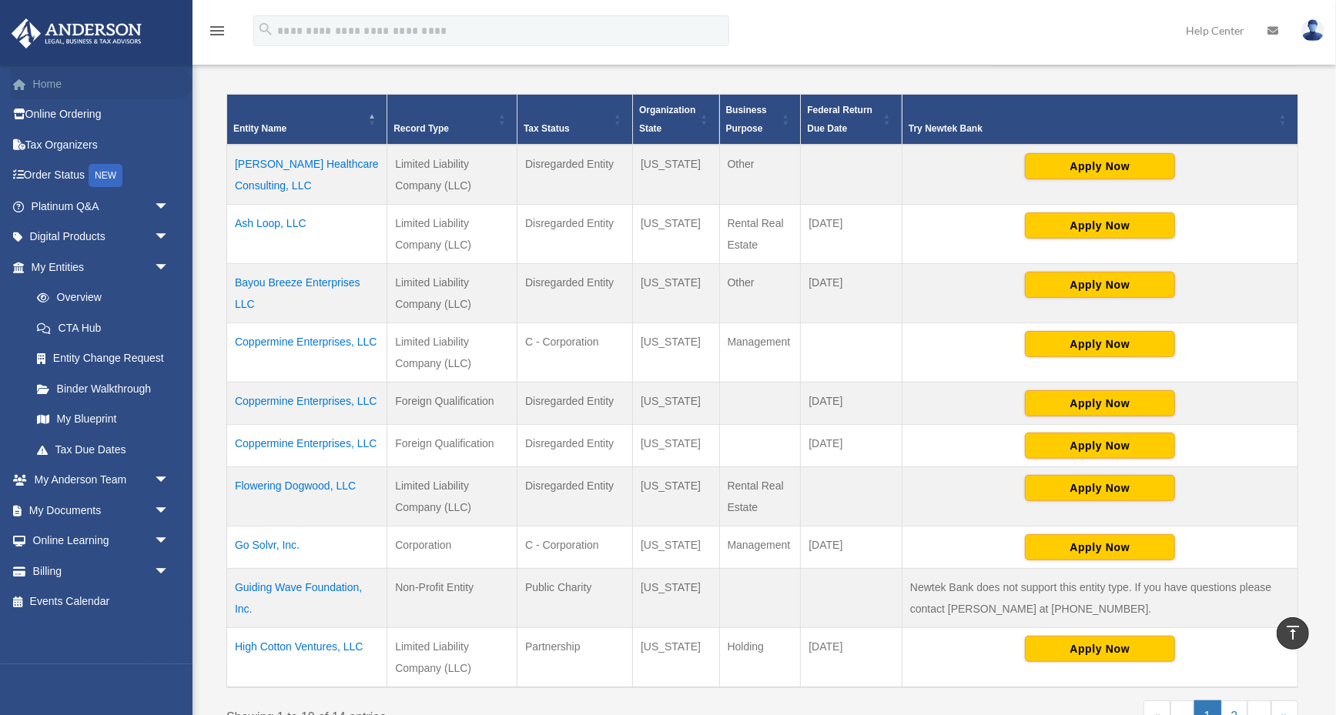
click at [54, 81] on link "Home" at bounding box center [102, 84] width 182 height 31
